Goal: Task Accomplishment & Management: Use online tool/utility

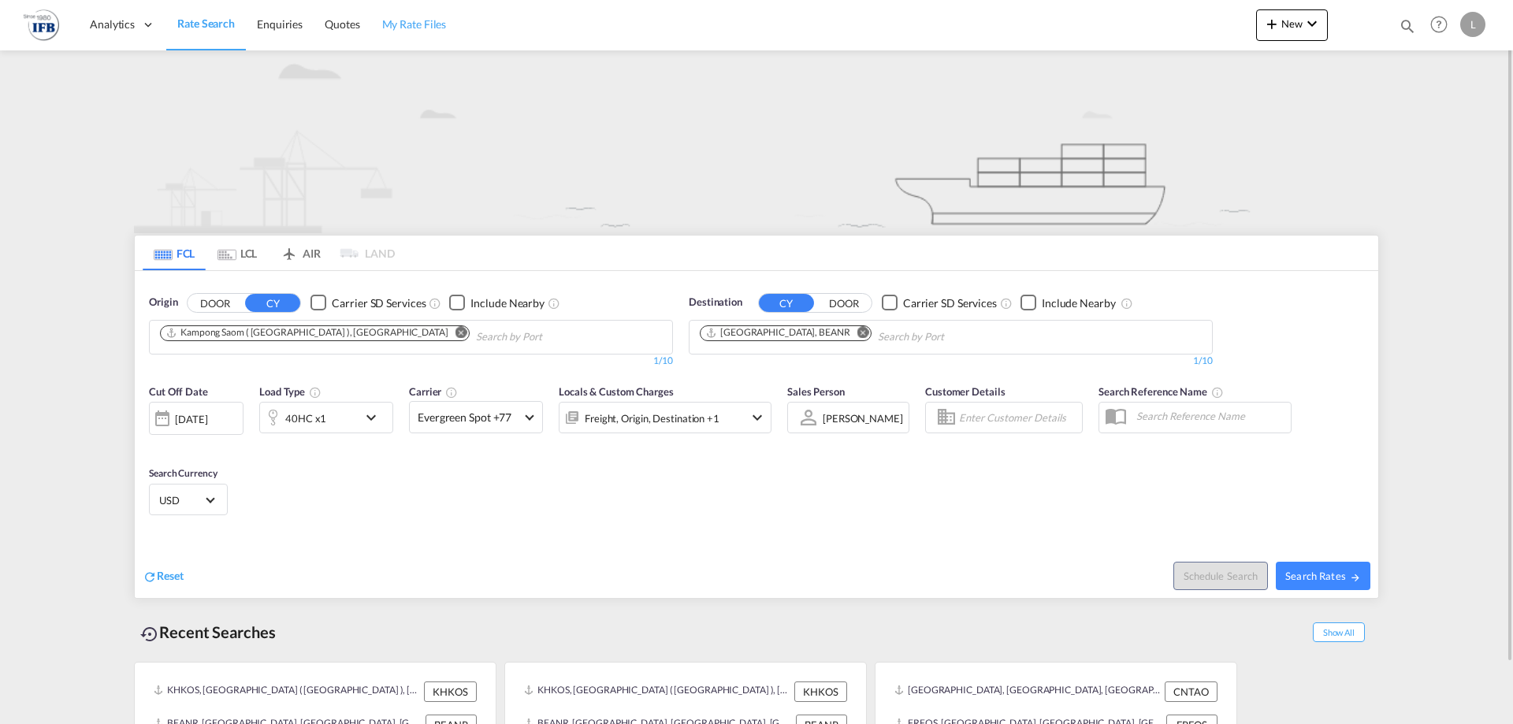
click at [433, 31] on span "My Rate Files" at bounding box center [414, 23] width 65 height 13
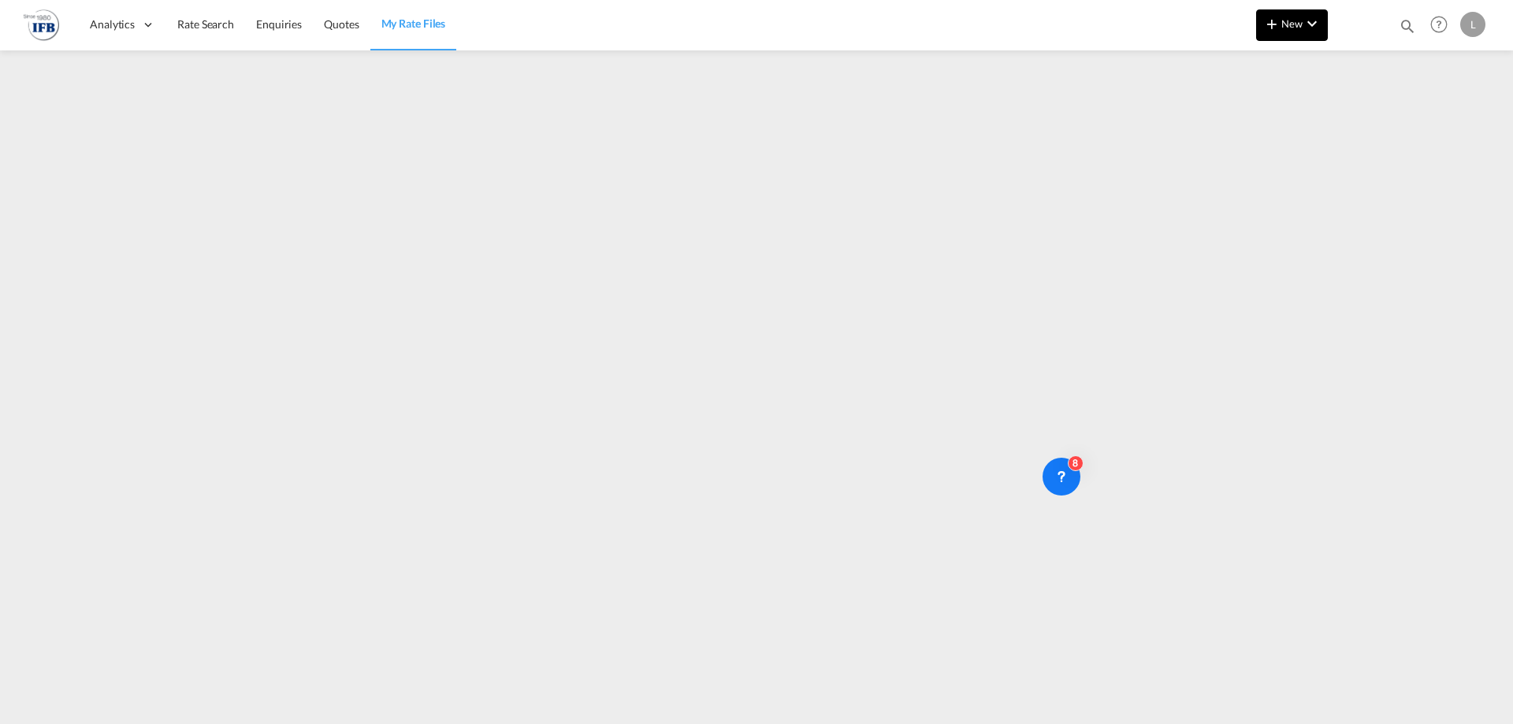
click at [1269, 38] on button "New" at bounding box center [1292, 25] width 72 height 32
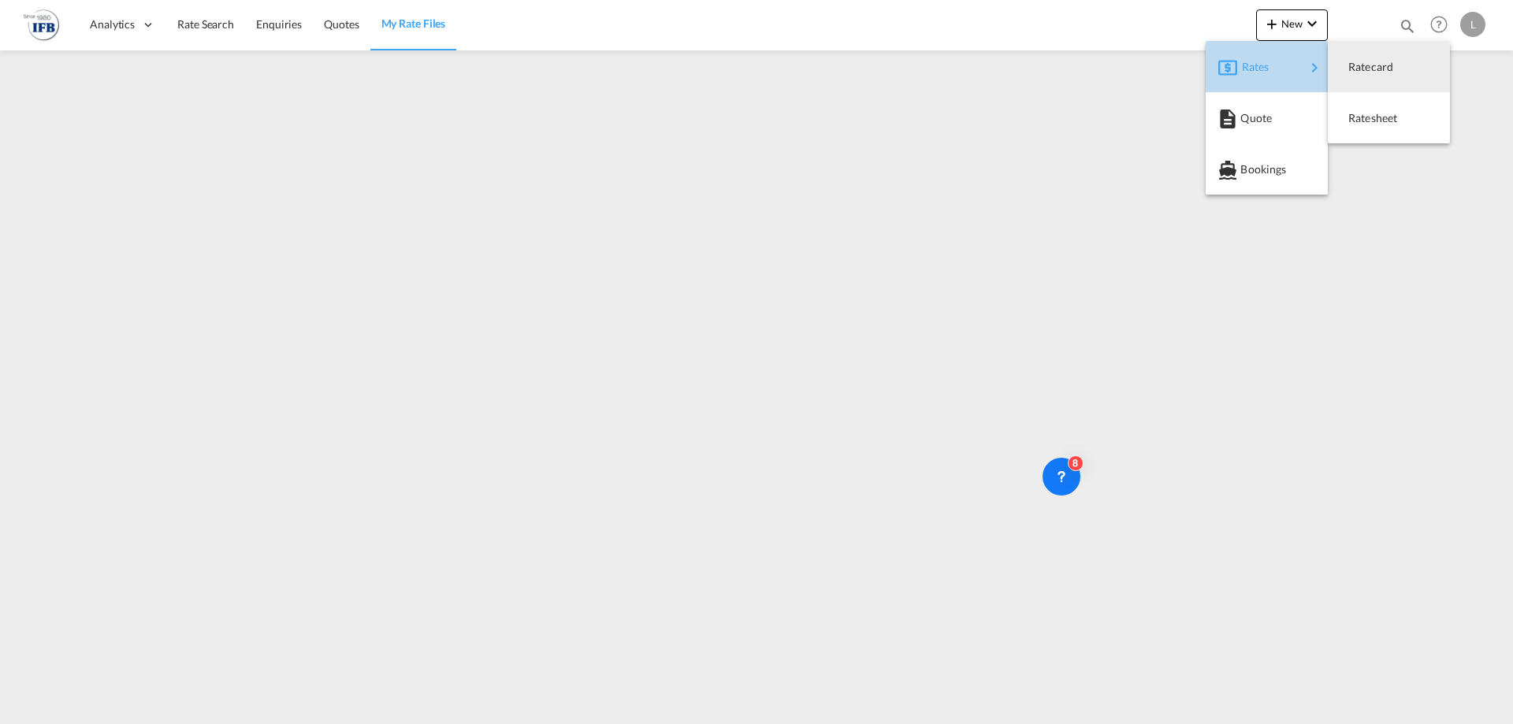
click at [1257, 67] on span "Rates" at bounding box center [1251, 67] width 19 height 32
click at [1360, 103] on span "Ratesheet" at bounding box center [1356, 118] width 17 height 32
